Goal: Information Seeking & Learning: Check status

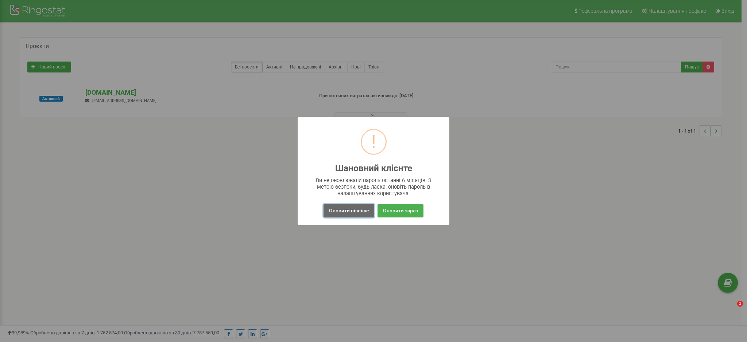
drag, startPoint x: 0, startPoint y: 0, endPoint x: 343, endPoint y: 213, distance: 403.5
click at [343, 213] on button "Оновити пізніше" at bounding box center [349, 210] width 51 height 13
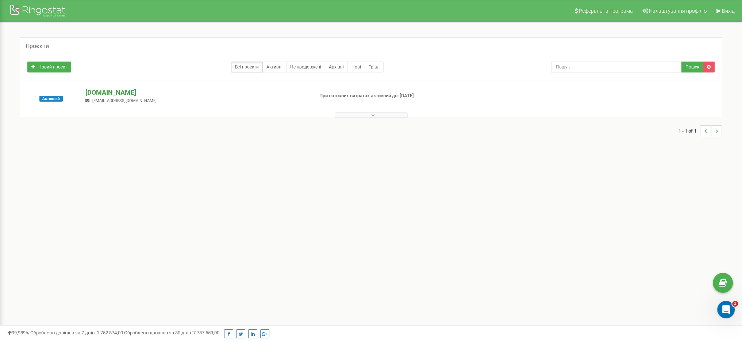
click at [107, 93] on p "[DOMAIN_NAME]" at bounding box center [196, 92] width 222 height 9
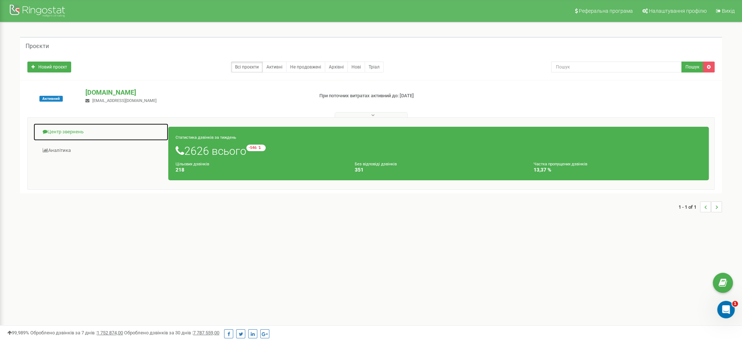
click at [58, 131] on link "Центр звернень" at bounding box center [100, 132] width 135 height 18
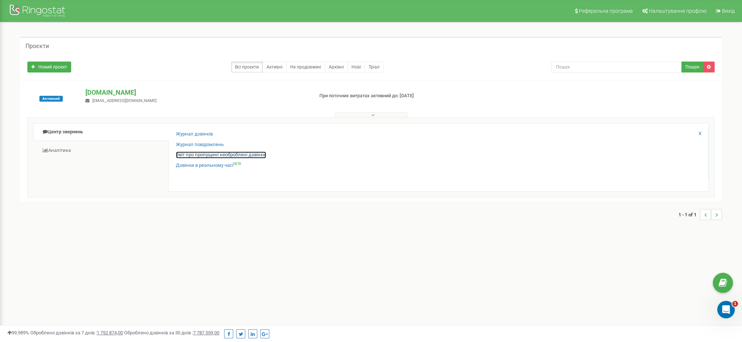
click at [195, 154] on link "Звіт про пропущені необроблені дзвінки" at bounding box center [221, 155] width 90 height 7
